Goal: Transaction & Acquisition: Purchase product/service

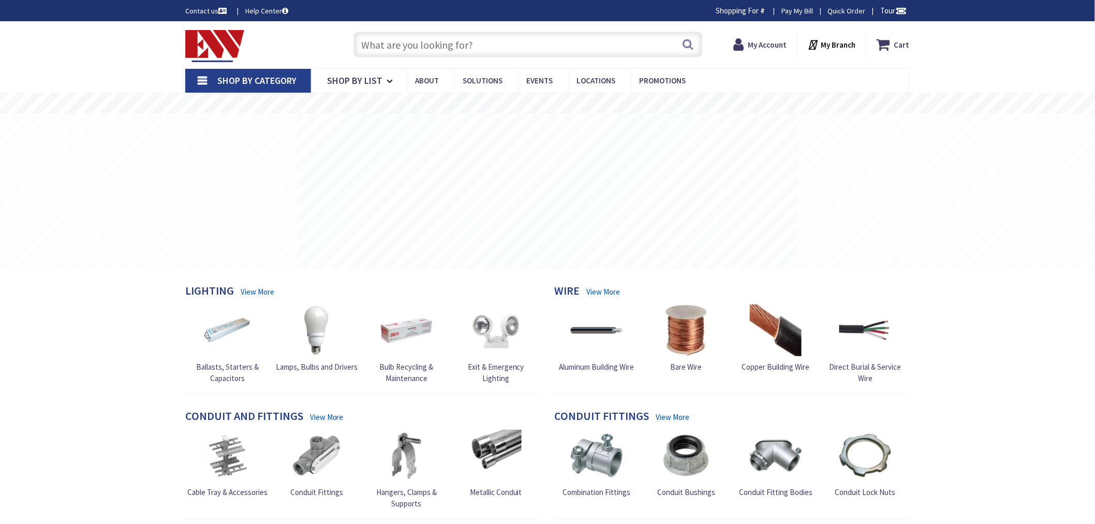
type input "[GEOGRAPHIC_DATA], [GEOGRAPHIC_DATA]"
click at [414, 47] on input "text" at bounding box center [527, 45] width 349 height 26
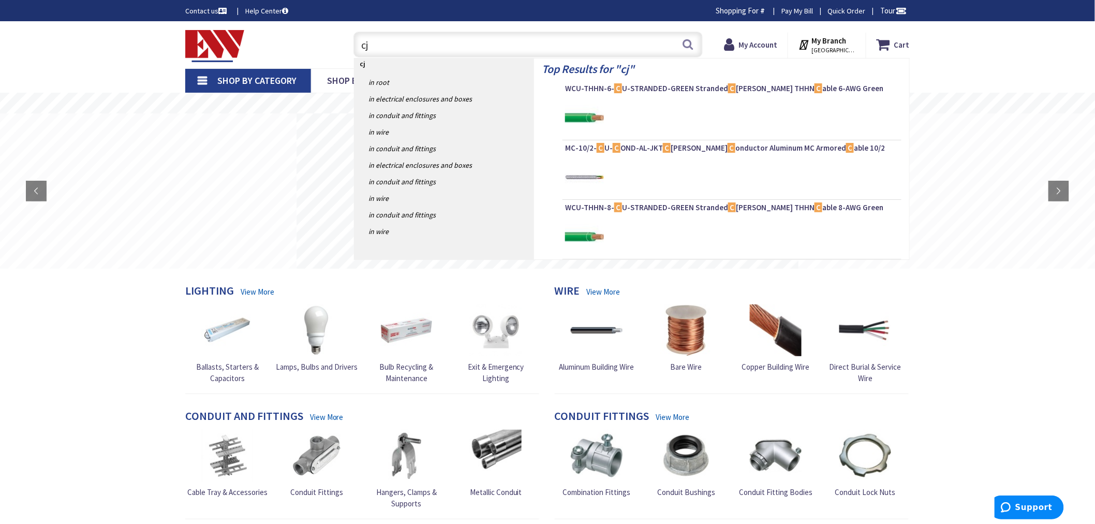
type input "cj6"
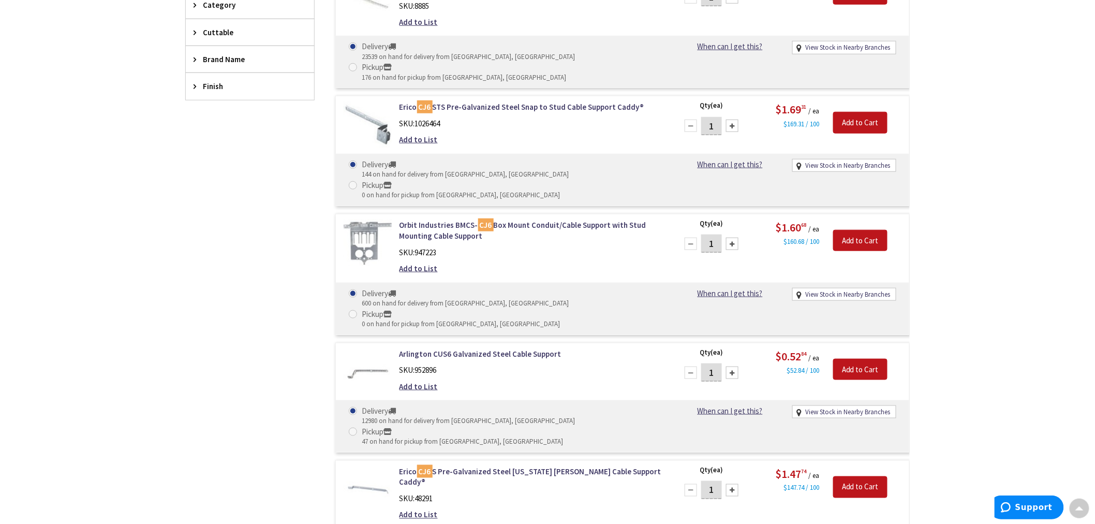
scroll to position [345, 0]
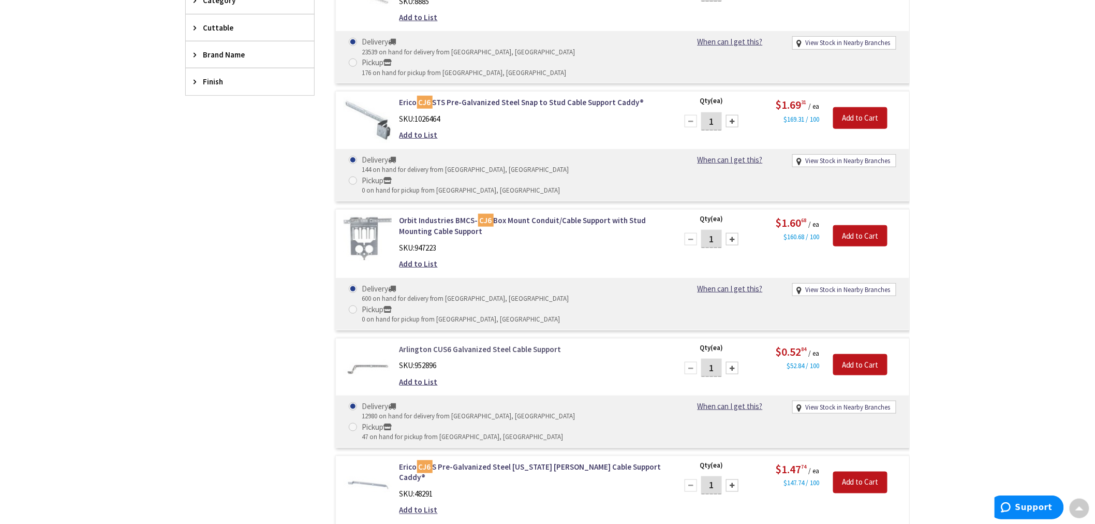
click at [475, 344] on link "Arlington CUS6 Galvanized Steel Cable Support" at bounding box center [530, 349] width 263 height 11
